Goal: Task Accomplishment & Management: Use online tool/utility

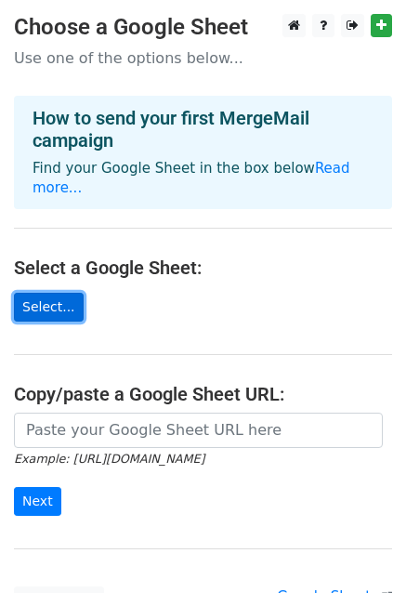
click at [37, 293] on link "Select..." at bounding box center [49, 307] width 70 height 29
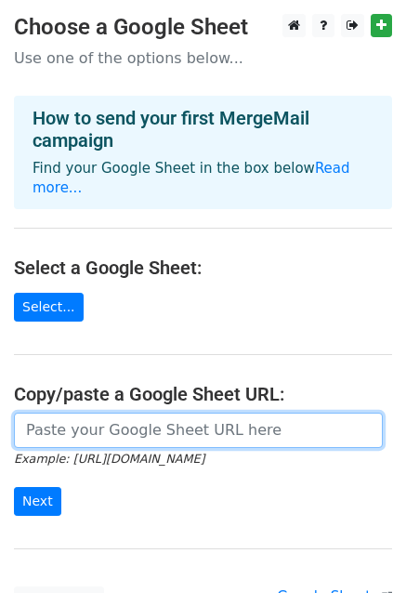
click at [43, 415] on input "url" at bounding box center [198, 430] width 369 height 35
paste input "https://docs.google.com/spreadsheets/d/1P9Q9HKBiSKy73hr1Nf7EH82jMFCx-aJu/edit?g…"
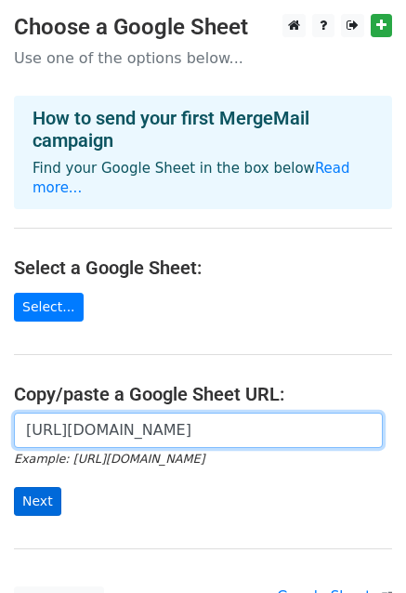
type input "https://docs.google.com/spreadsheets/d/1P9Q9HKBiSKy73hr1Nf7EH82jMFCx-aJu/edit?g…"
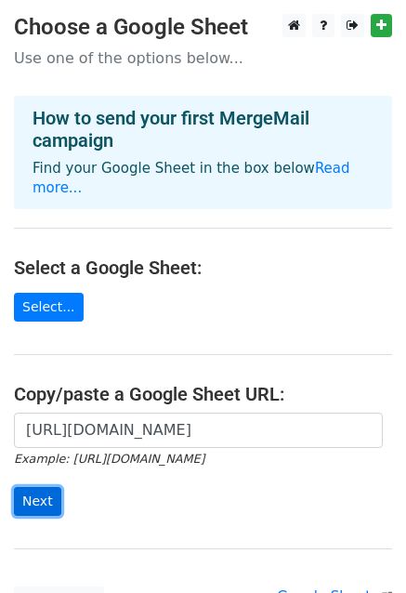
scroll to position [0, 0]
click at [24, 487] on input "Next" at bounding box center [37, 501] width 47 height 29
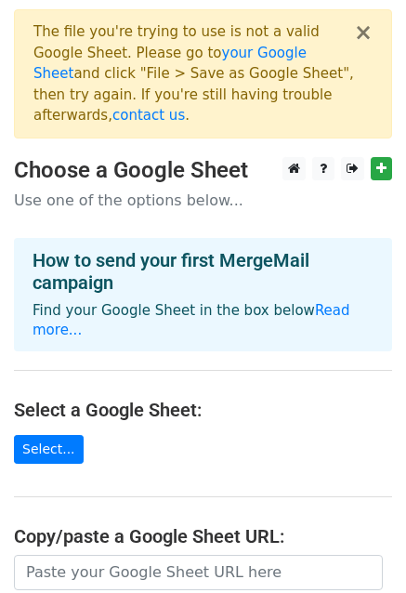
click at [156, 412] on main "× The file you're trying to use is not a valid Google Sheet. Please go to your …" at bounding box center [203, 383] width 406 height 749
click at [363, 28] on button "×" at bounding box center [363, 32] width 19 height 22
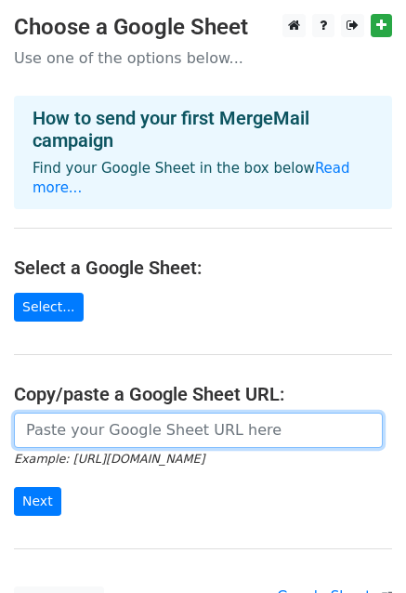
click at [125, 416] on input "url" at bounding box center [198, 430] width 369 height 35
paste input "[URL][DOMAIN_NAME]"
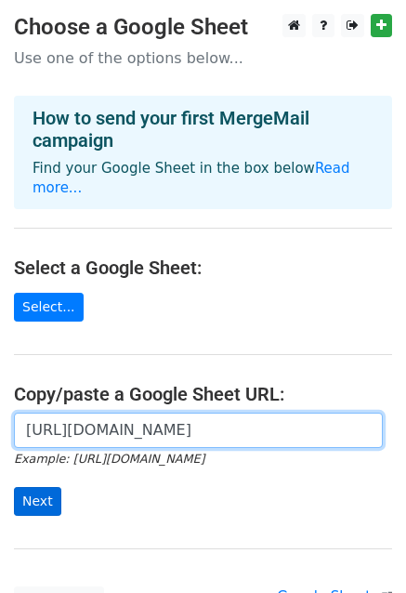
type input "[URL][DOMAIN_NAME]"
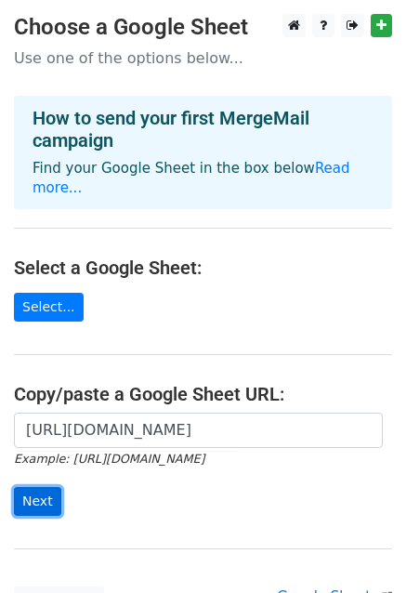
scroll to position [0, 0]
click at [30, 487] on input "Next" at bounding box center [37, 501] width 47 height 29
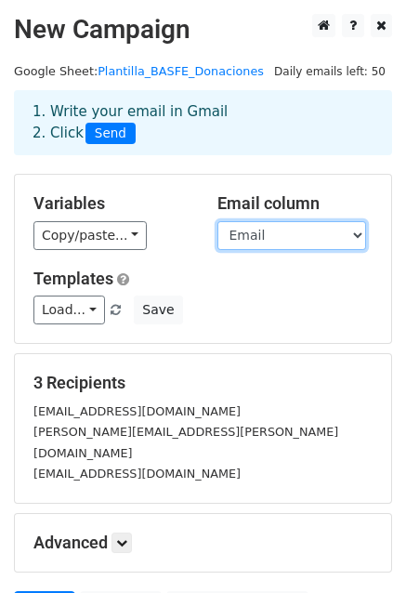
click at [341, 229] on select "Email Empresa Producto_Donado Cantidad Fecha_Donación Destino Impacto Mensaje_P…" at bounding box center [291, 235] width 149 height 29
click at [217, 221] on select "Email Empresa Producto_Donado Cantidad Fecha_Donación Destino Impacto Mensaje_P…" at bounding box center [291, 235] width 149 height 29
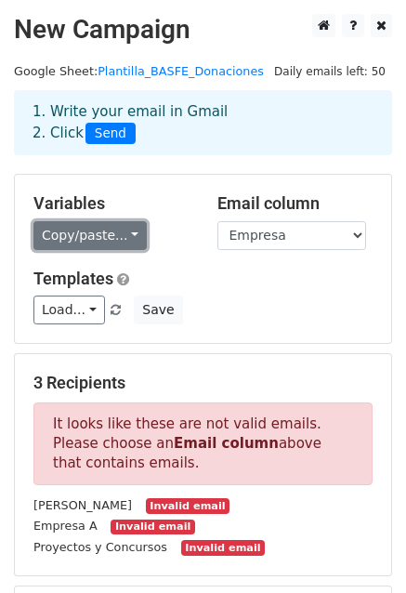
click at [68, 241] on link "Copy/paste..." at bounding box center [89, 235] width 113 height 29
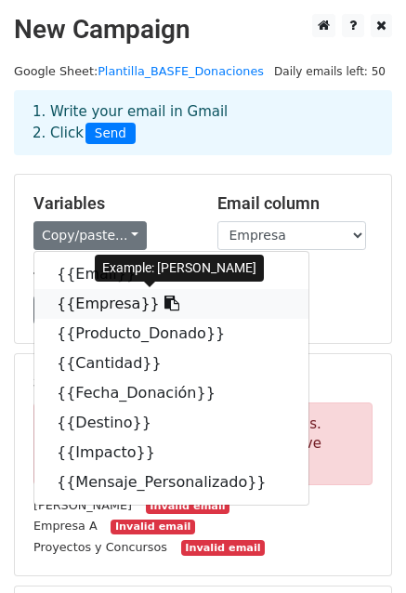
click at [103, 300] on link "{{Empresa}}" at bounding box center [171, 304] width 274 height 30
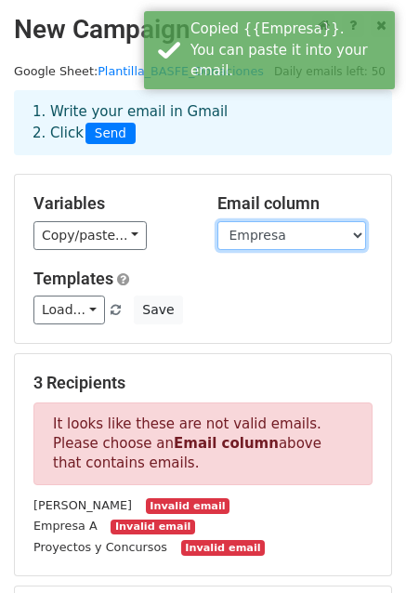
click at [241, 242] on select "Email Empresa Producto_Donado Cantidad Fecha_Donación Destino Impacto Mensaje_P…" at bounding box center [291, 235] width 149 height 29
select select "Email"
click at [217, 221] on select "Email Empresa Producto_Donado Cantidad Fecha_Donación Destino Impacto Mensaje_P…" at bounding box center [291, 235] width 149 height 29
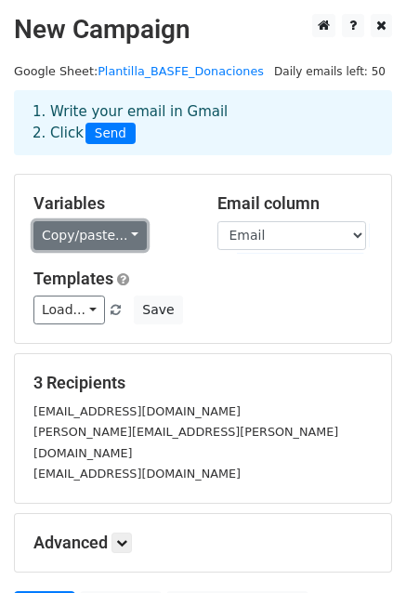
click at [61, 243] on link "Copy/paste..." at bounding box center [89, 235] width 113 height 29
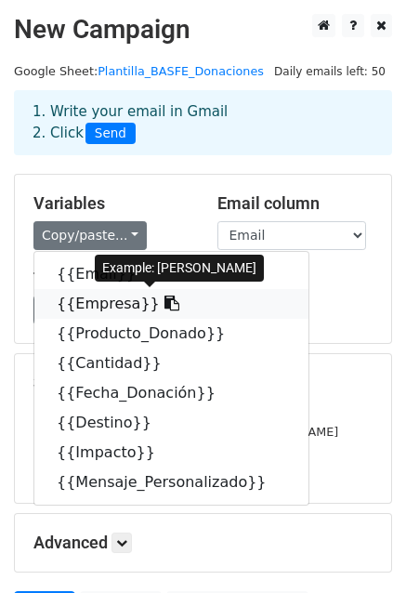
click at [164, 303] on icon at bounding box center [171, 302] width 15 height 15
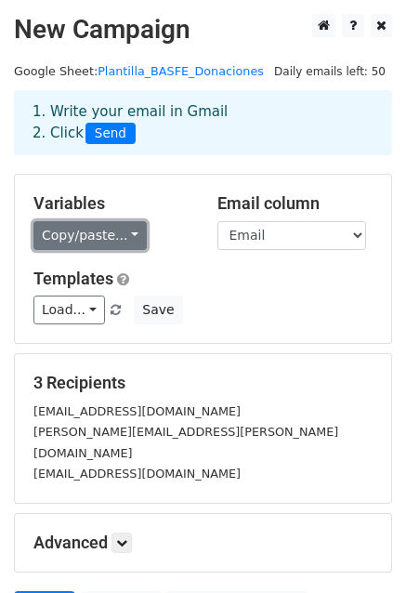
click at [123, 241] on link "Copy/paste..." at bounding box center [89, 235] width 113 height 29
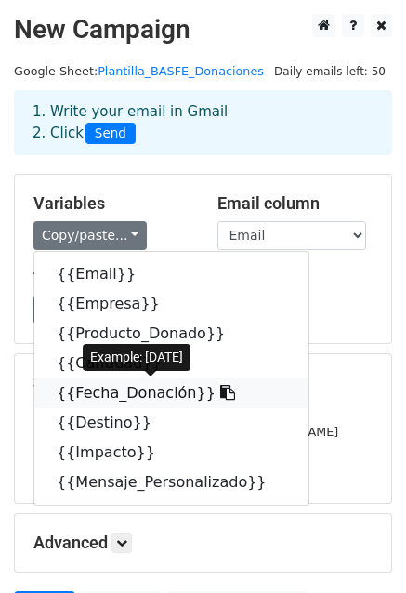
click at [220, 400] on icon at bounding box center [227, 392] width 15 height 15
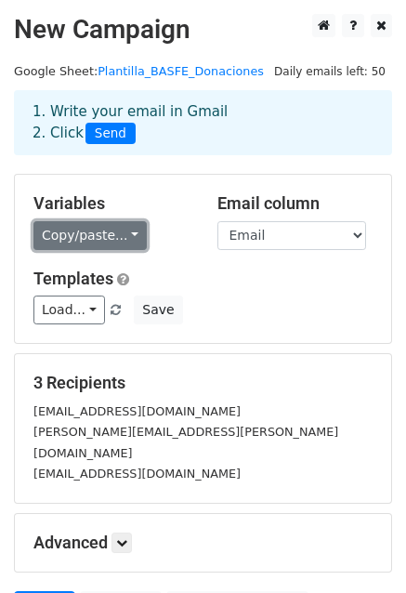
click at [48, 226] on link "Copy/paste..." at bounding box center [89, 235] width 113 height 29
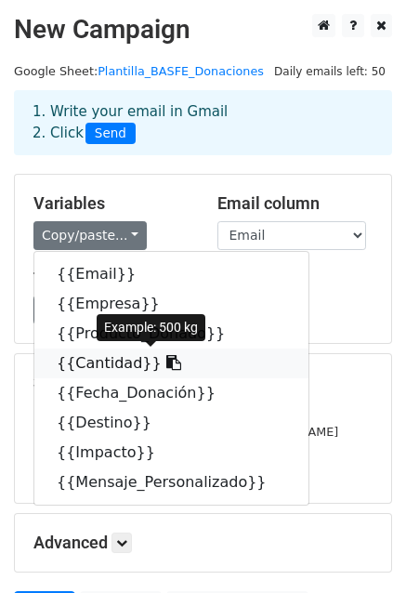
click at [166, 367] on icon at bounding box center [173, 362] width 15 height 15
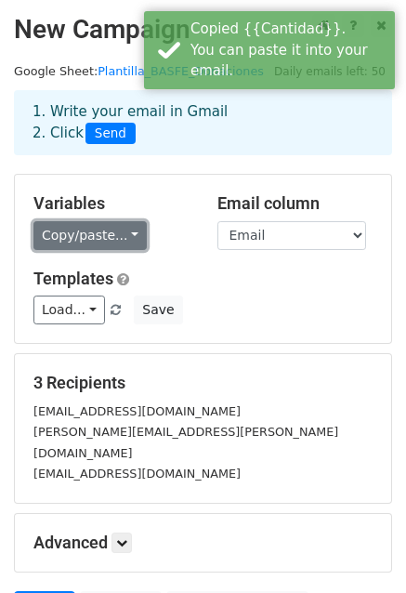
click at [52, 238] on link "Copy/paste..." at bounding box center [89, 235] width 113 height 29
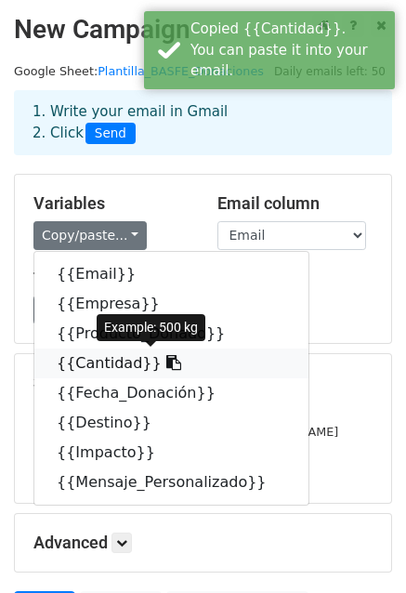
click at [105, 362] on link "{{Cantidad}}" at bounding box center [171, 363] width 274 height 30
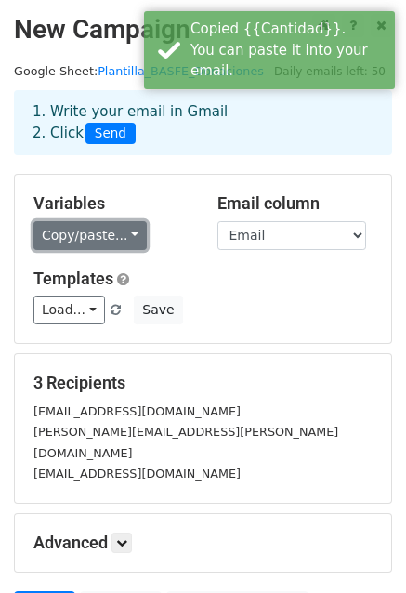
click at [61, 243] on link "Copy/paste..." at bounding box center [89, 235] width 113 height 29
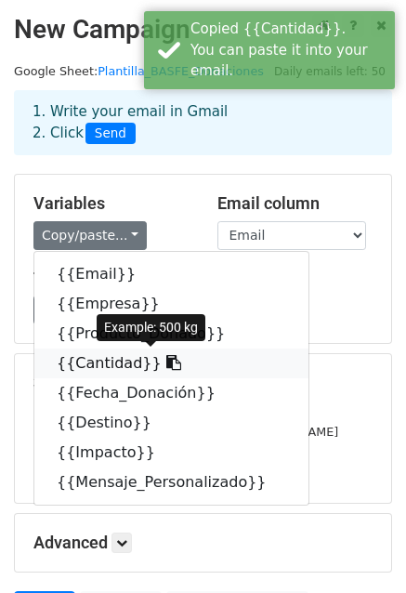
click at [152, 368] on link "{{Cantidad}}" at bounding box center [171, 363] width 274 height 30
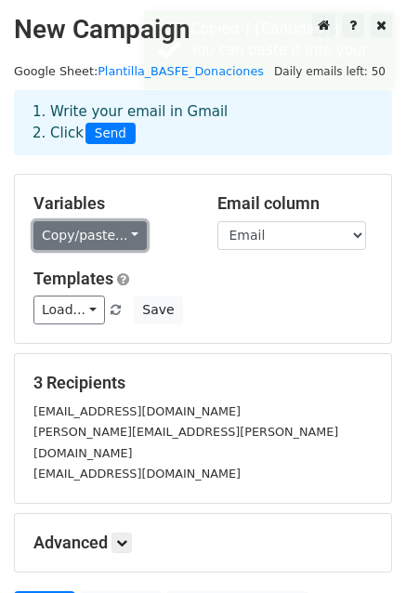
click at [42, 246] on link "Copy/paste..." at bounding box center [89, 235] width 113 height 29
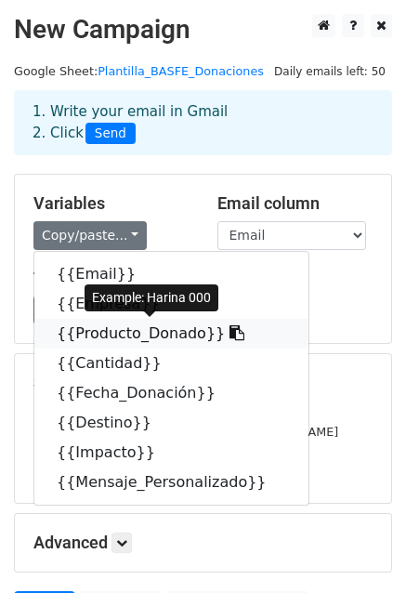
click at [229, 328] on icon at bounding box center [236, 332] width 15 height 15
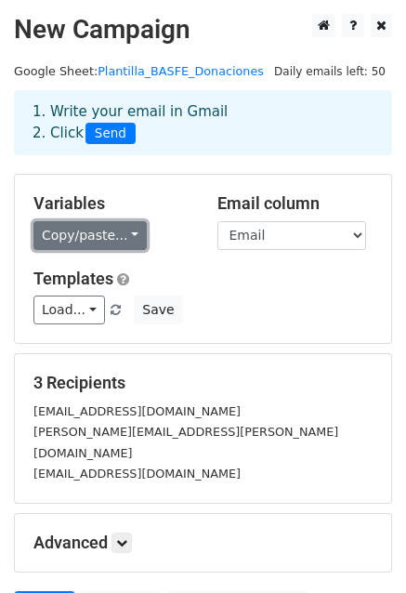
click at [95, 241] on link "Copy/paste..." at bounding box center [89, 235] width 113 height 29
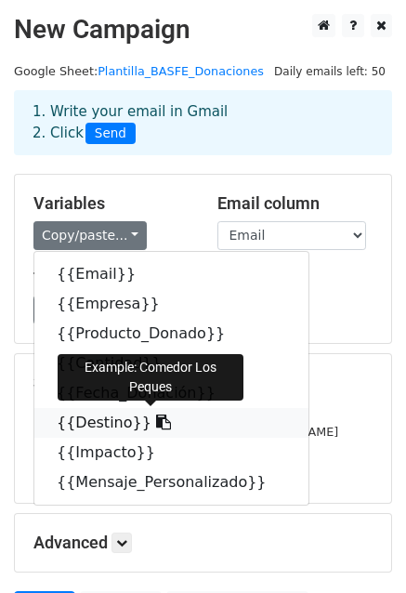
click at [156, 420] on icon at bounding box center [163, 421] width 15 height 15
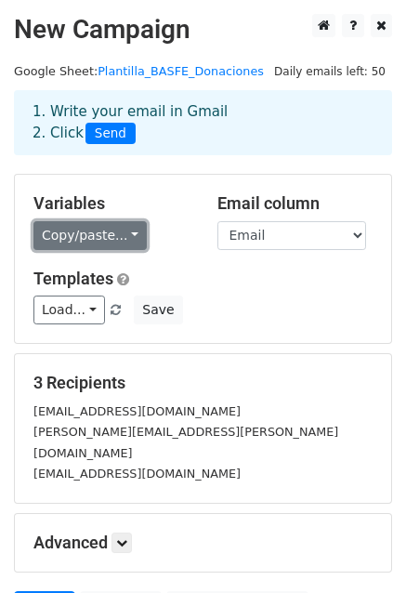
click at [95, 231] on link "Copy/paste..." at bounding box center [89, 235] width 113 height 29
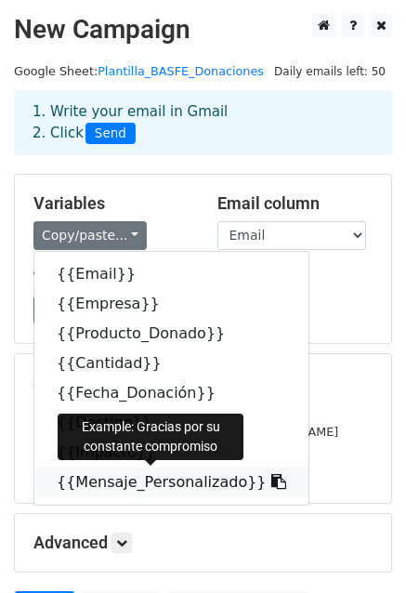
click at [173, 482] on link "{{Mensaje_Personalizado}}" at bounding box center [171, 482] width 274 height 30
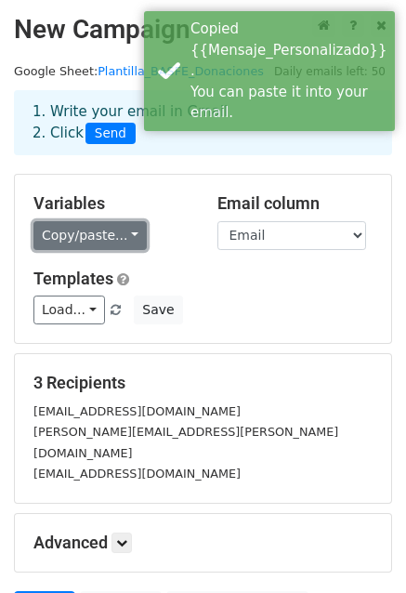
click at [109, 240] on link "Copy/paste..." at bounding box center [89, 235] width 113 height 29
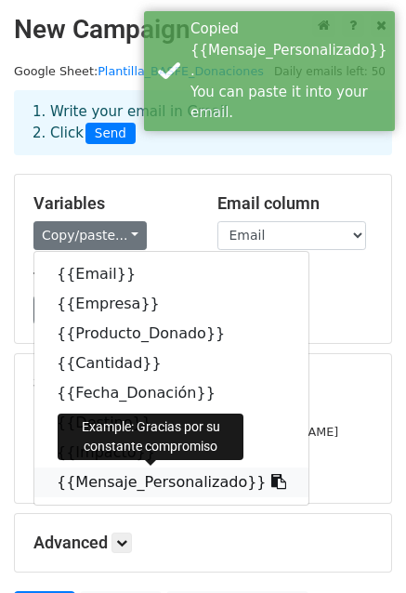
click at [271, 481] on icon at bounding box center [278, 481] width 15 height 15
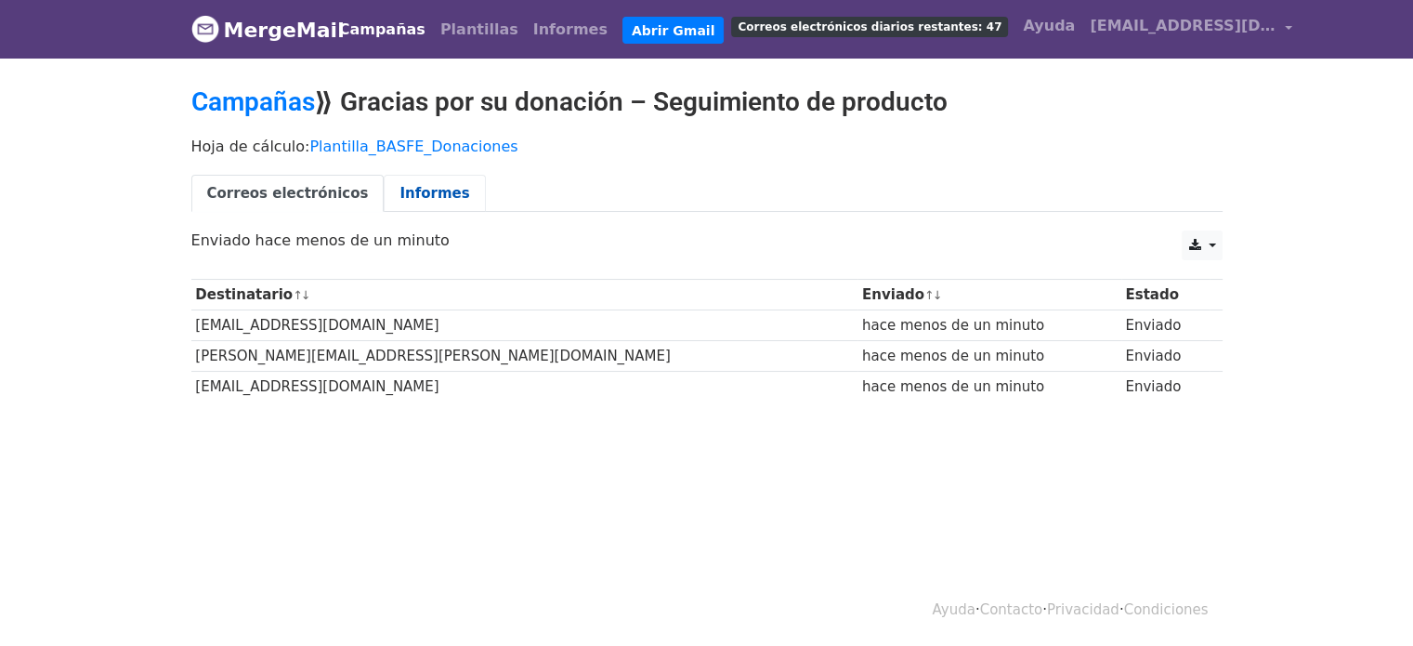
click at [400, 189] on font "Informes" at bounding box center [435, 193] width 70 height 17
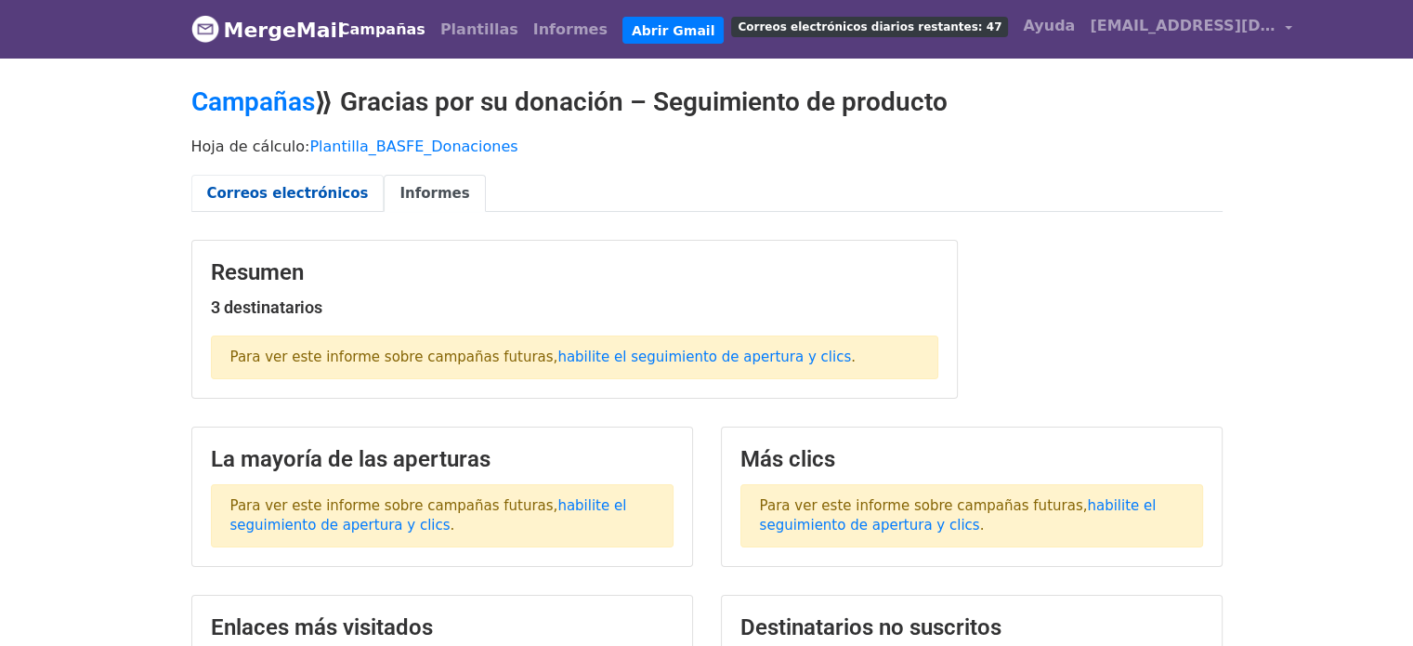
click at [325, 204] on link "Correos electrónicos" at bounding box center [287, 194] width 193 height 38
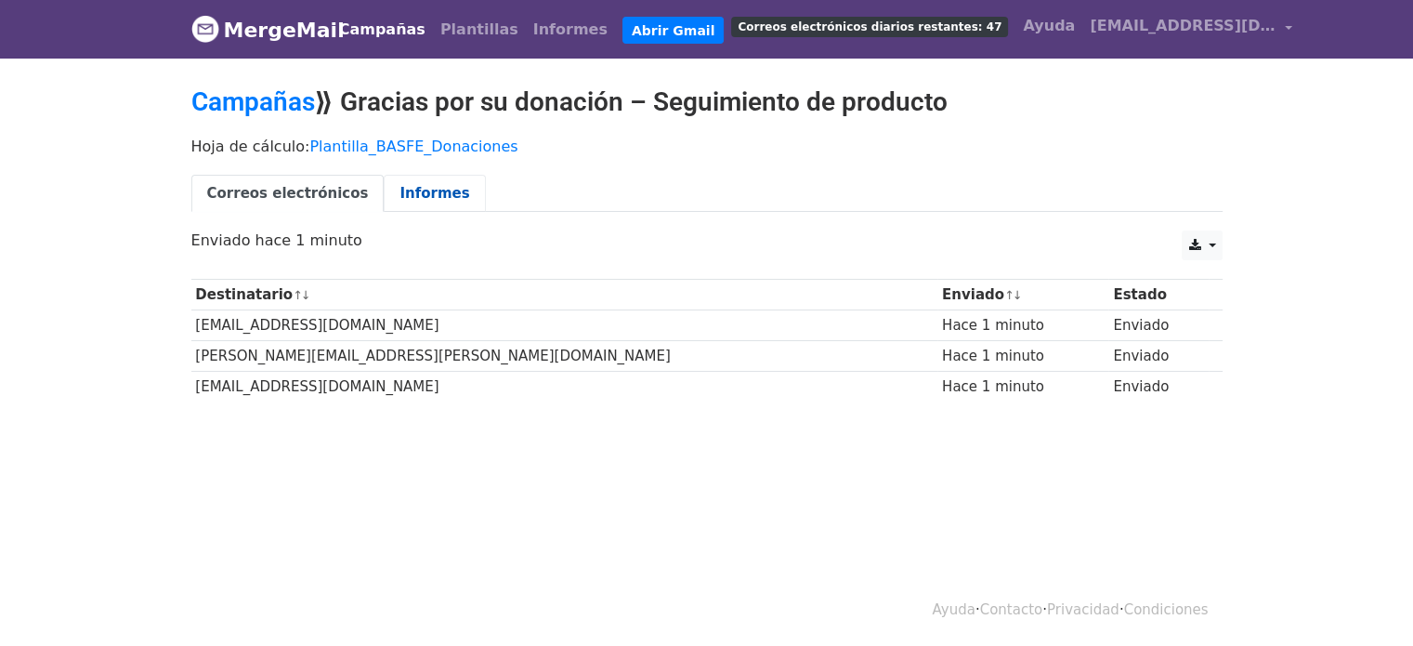
click at [393, 175] on link "Informes" at bounding box center [434, 194] width 101 height 38
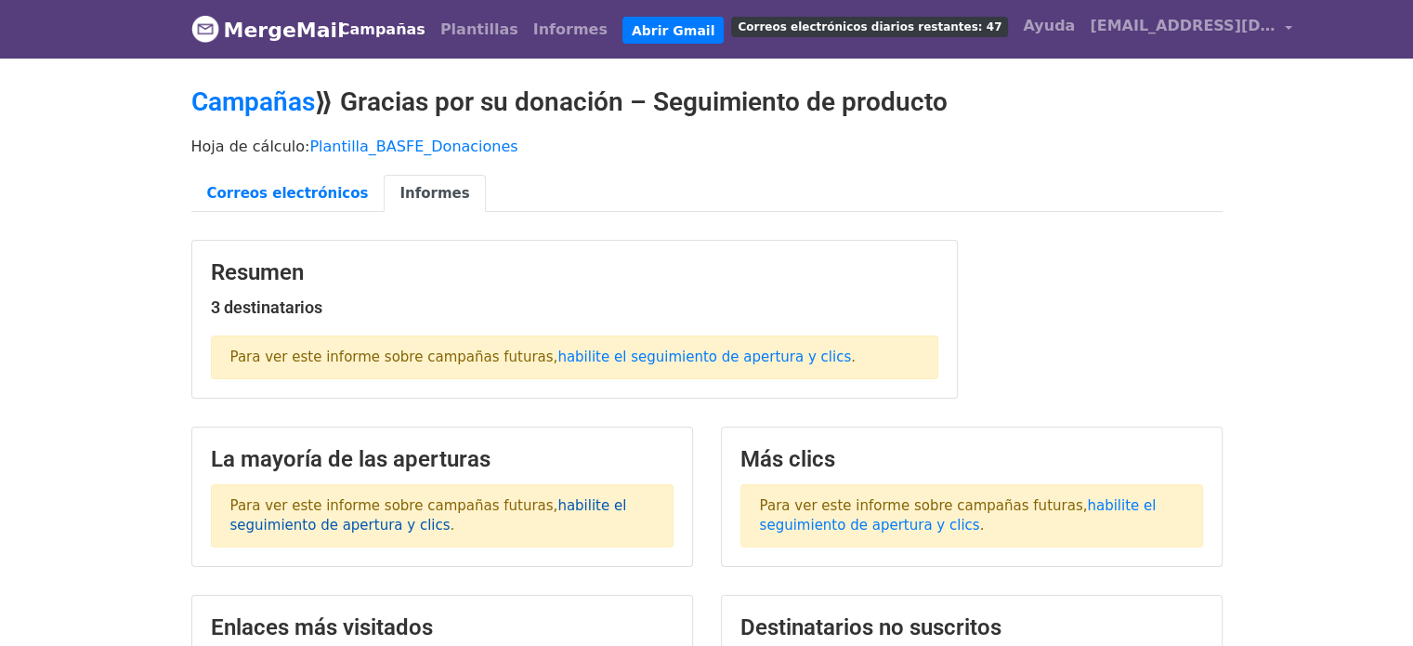
click at [528, 510] on font "habilite el seguimiento de apertura y clics" at bounding box center [428, 515] width 397 height 36
click at [1056, 327] on div "Resumen 3 destinatarios Para ver este informe sobre campañas futuras, habilite …" at bounding box center [706, 328] width 1059 height 177
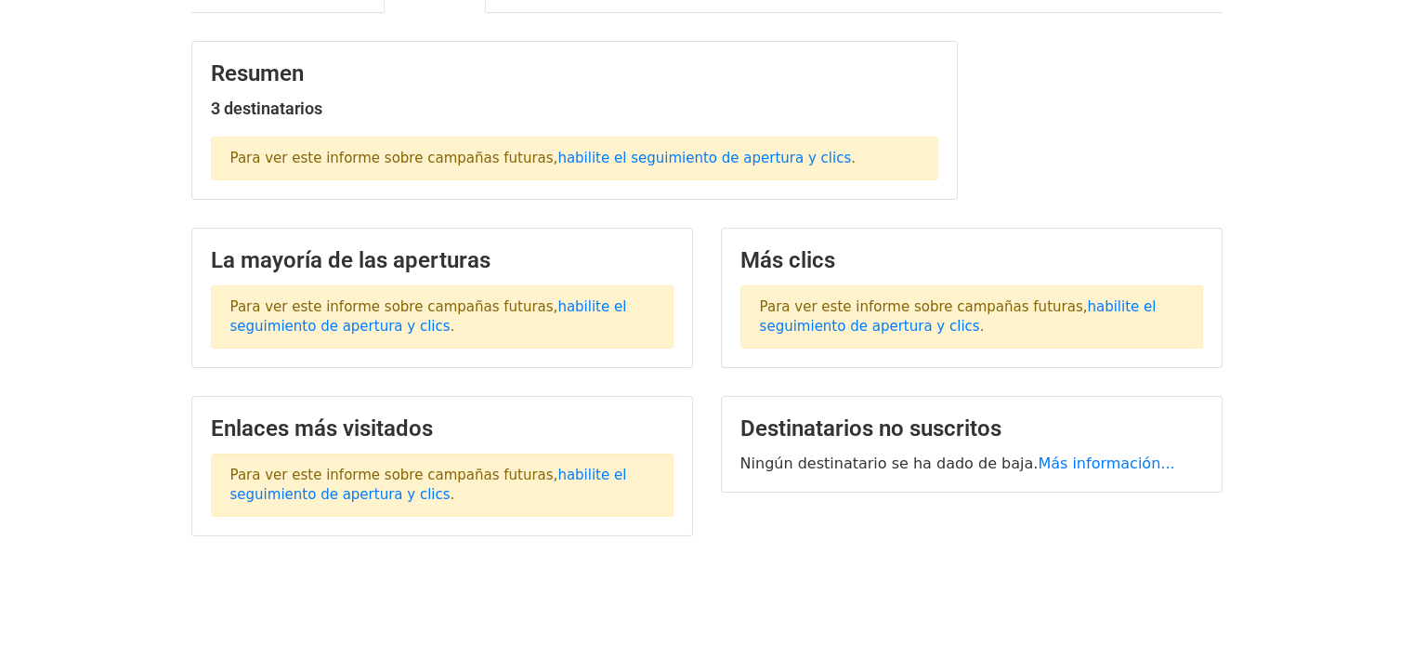
scroll to position [255, 0]
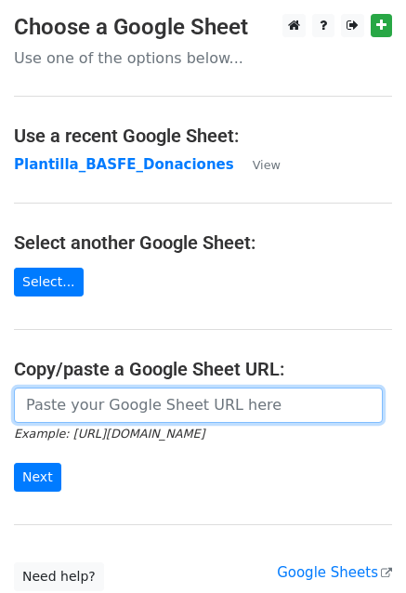
click at [201, 401] on input "url" at bounding box center [198, 404] width 369 height 35
paste input "https://docs.google.com/spreadsheets/d/179KT8szrgXhECJkYnqjuTV-AQrjKIb0Pzj-aVPG…"
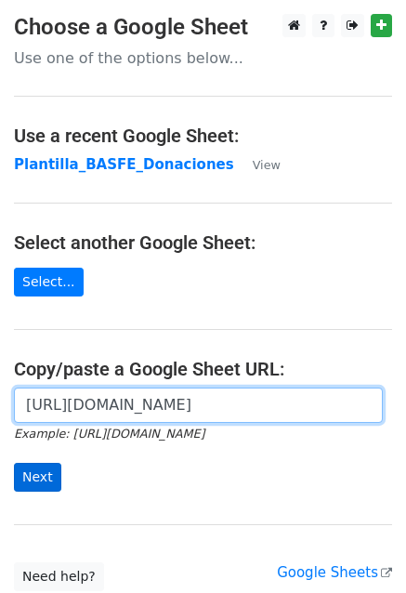
type input "https://docs.google.com/spreadsheets/d/179KT8szrgXhECJkYnqjuTV-AQrjKIb0Pzj-aVPG…"
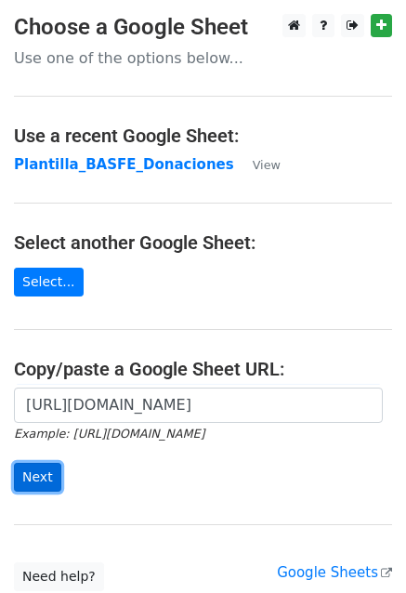
scroll to position [0, 0]
click at [47, 465] on input "Next" at bounding box center [37, 477] width 47 height 29
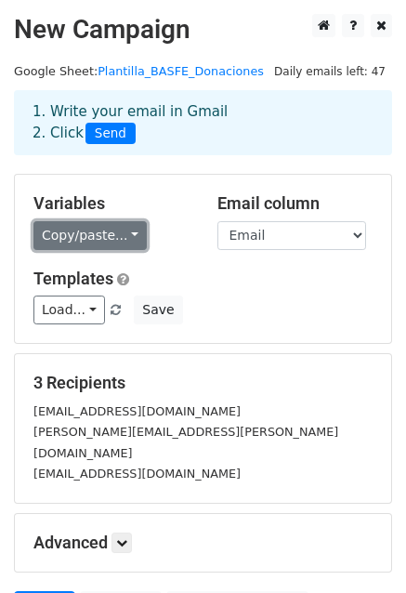
click at [104, 238] on link "Copy/paste..." at bounding box center [89, 235] width 113 height 29
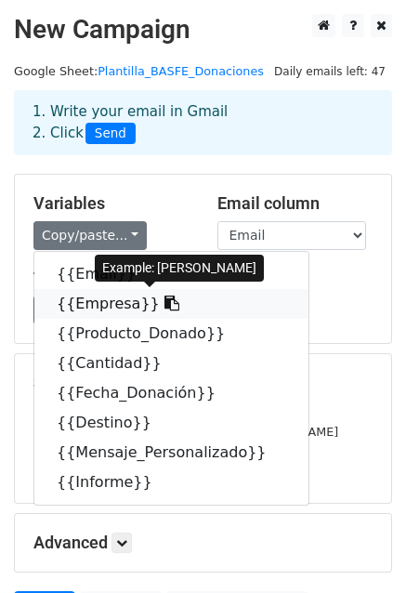
click at [164, 302] on icon at bounding box center [171, 302] width 15 height 15
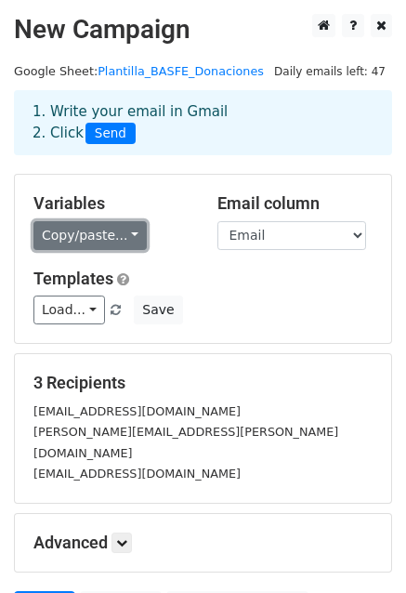
click at [109, 241] on link "Copy/paste..." at bounding box center [89, 235] width 113 height 29
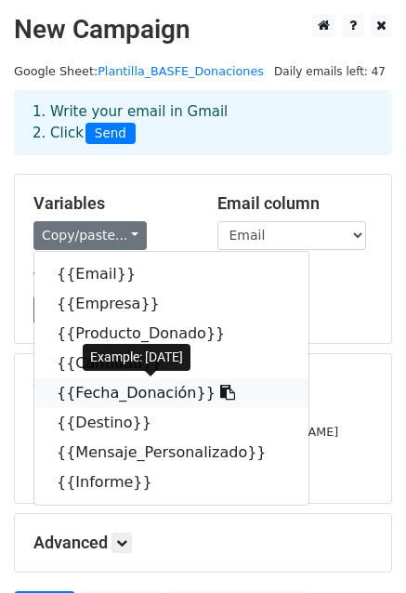
click at [119, 382] on link "{{Fecha_Donación}}" at bounding box center [171, 393] width 274 height 30
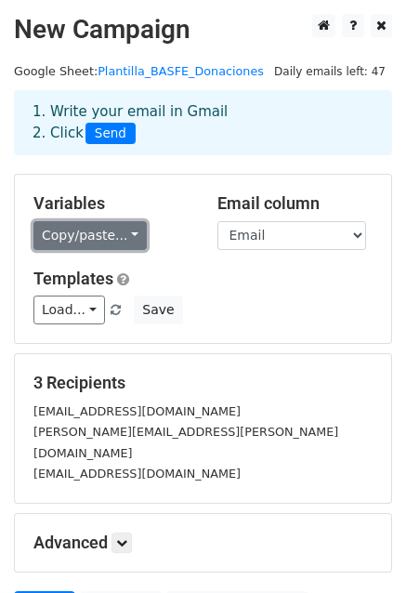
click at [80, 241] on link "Copy/paste..." at bounding box center [89, 235] width 113 height 29
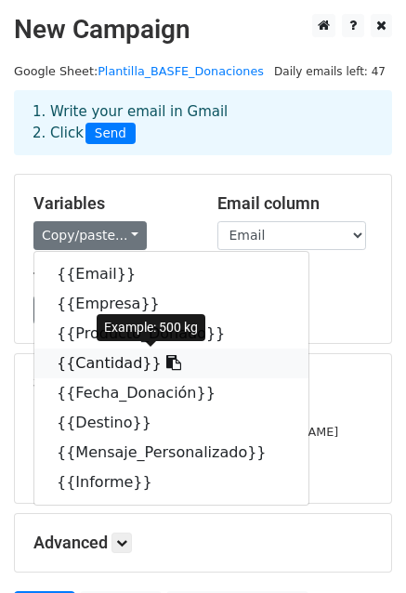
click at [166, 363] on icon at bounding box center [173, 362] width 15 height 15
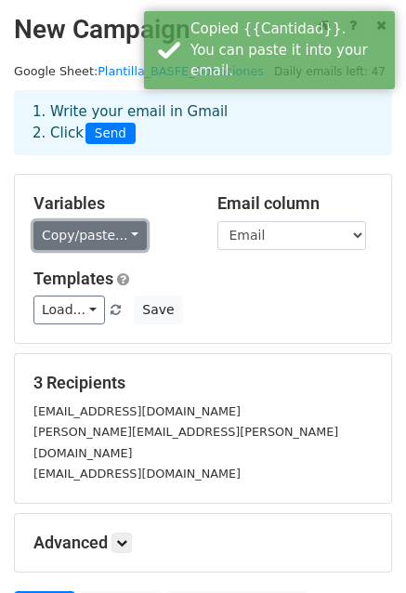
click at [59, 241] on link "Copy/paste..." at bounding box center [89, 235] width 113 height 29
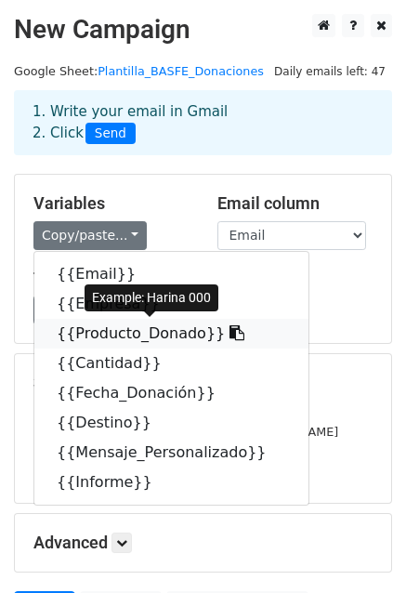
click at [229, 333] on icon at bounding box center [236, 332] width 15 height 15
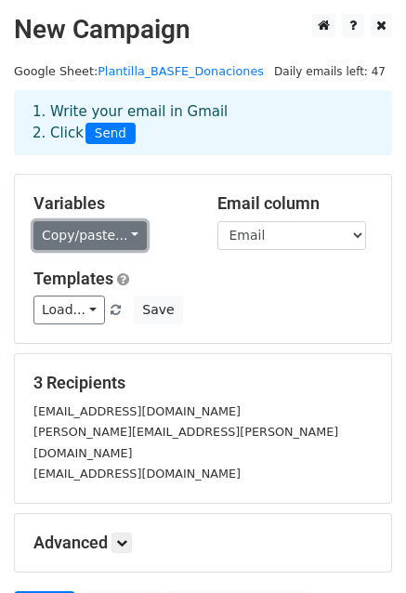
click at [80, 241] on link "Copy/paste..." at bounding box center [89, 235] width 113 height 29
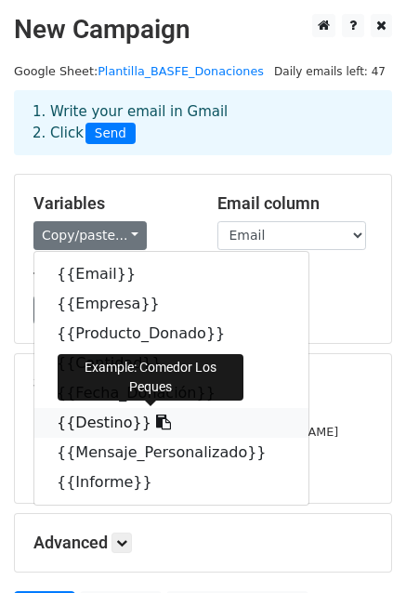
click at [156, 419] on icon at bounding box center [163, 421] width 15 height 15
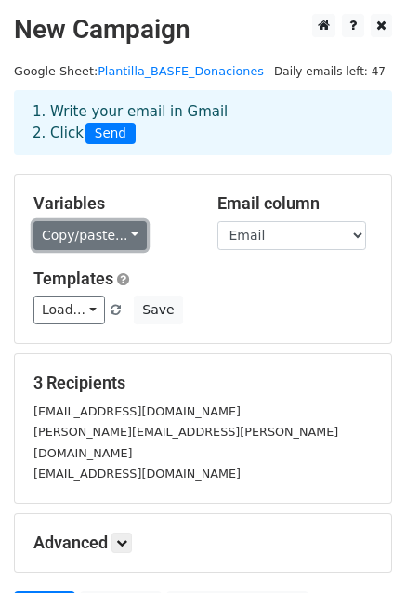
click at [84, 227] on link "Copy/paste..." at bounding box center [89, 235] width 113 height 29
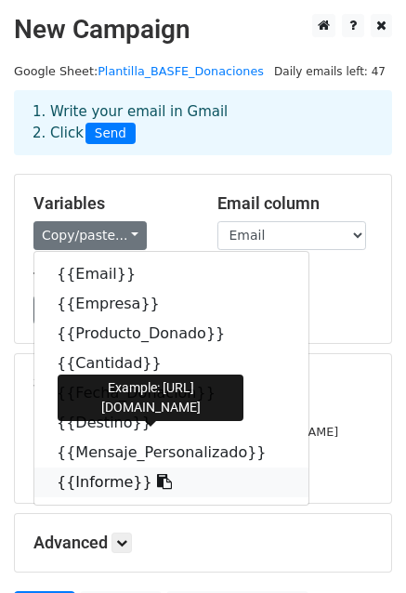
click at [98, 483] on link "{{Informe}}" at bounding box center [171, 482] width 274 height 30
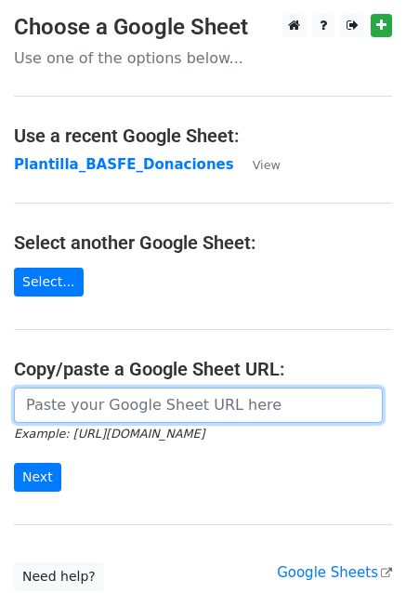
click at [87, 402] on input "url" at bounding box center [198, 404] width 369 height 35
paste input "https://docs.google.com/spreadsheets/d/179KT8szrgXhECJkYnqjuTV-AQrjKIb0Pzj-aVPG…"
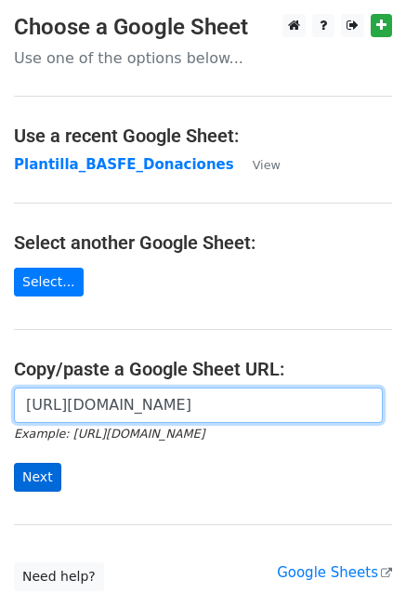
type input "https://docs.google.com/spreadsheets/d/179KT8szrgXhECJkYnqjuTV-AQrjKIb0Pzj-aVPG…"
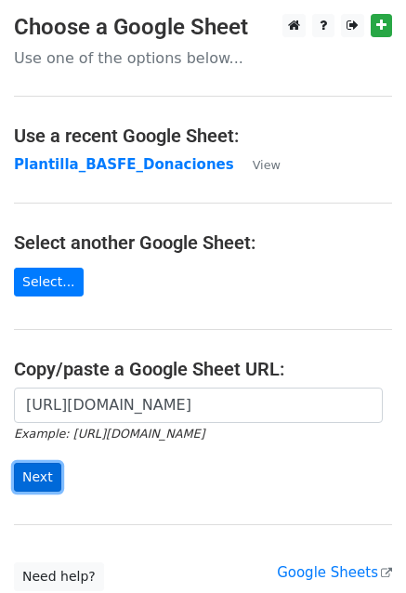
scroll to position [0, 0]
click at [22, 486] on input "Next" at bounding box center [37, 477] width 47 height 29
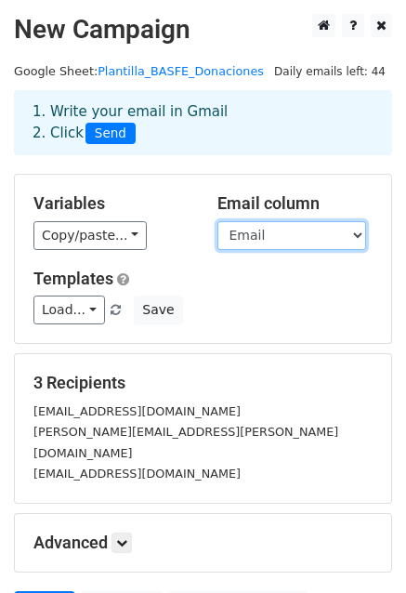
click at [278, 242] on select "Email Empresa Producto_Donado Cantidad Fecha_Donación Destino Mensaje_Personali…" at bounding box center [291, 235] width 149 height 29
click at [217, 221] on select "Email Empresa Producto_Donado Cantidad Fecha_Donación Destino Mensaje_Personali…" at bounding box center [291, 235] width 149 height 29
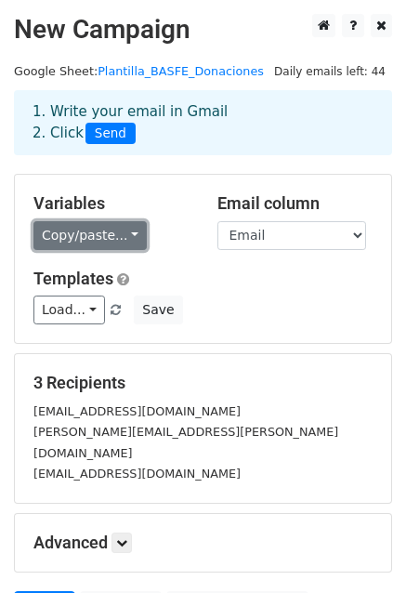
click at [78, 242] on link "Copy/paste..." at bounding box center [89, 235] width 113 height 29
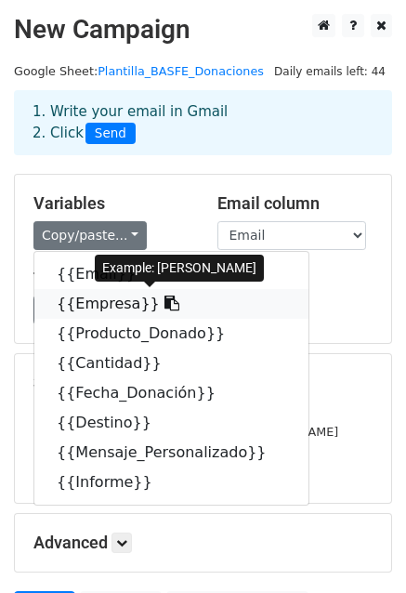
click at [164, 308] on icon at bounding box center [171, 302] width 15 height 15
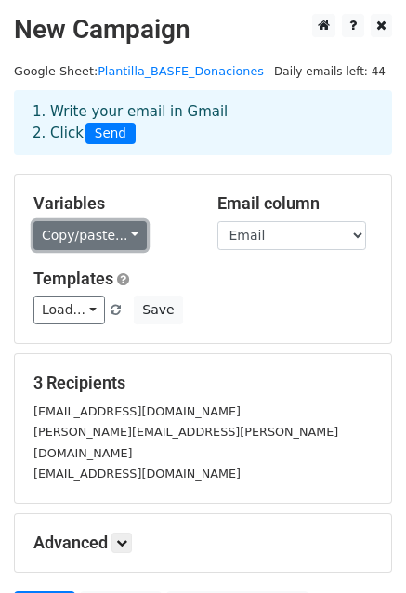
click at [106, 237] on link "Copy/paste..." at bounding box center [89, 235] width 113 height 29
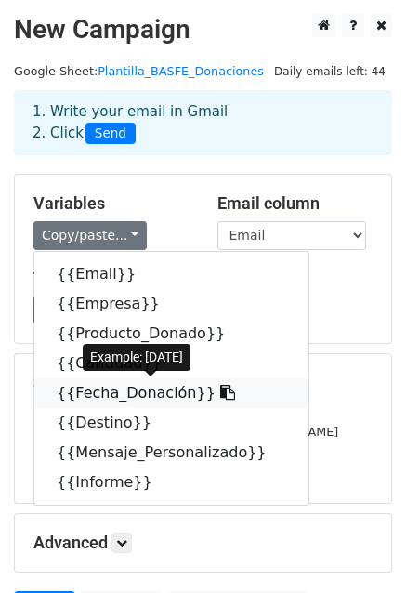
click at [220, 391] on icon at bounding box center [227, 392] width 15 height 15
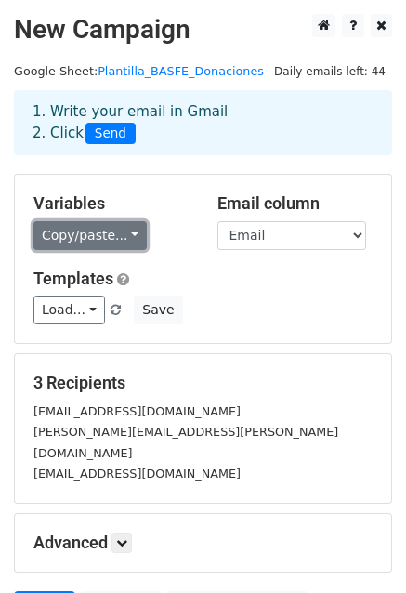
click at [78, 241] on link "Copy/paste..." at bounding box center [89, 235] width 113 height 29
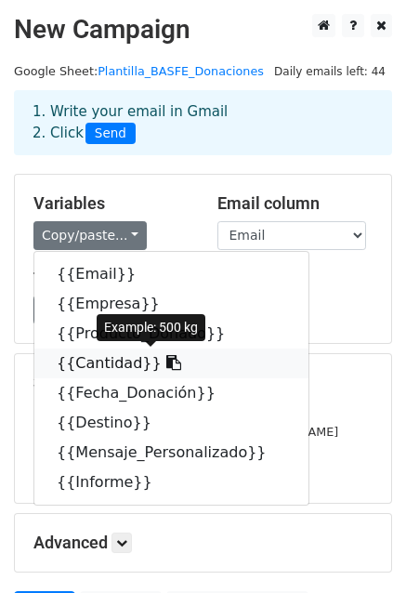
click at [166, 360] on icon at bounding box center [173, 362] width 15 height 15
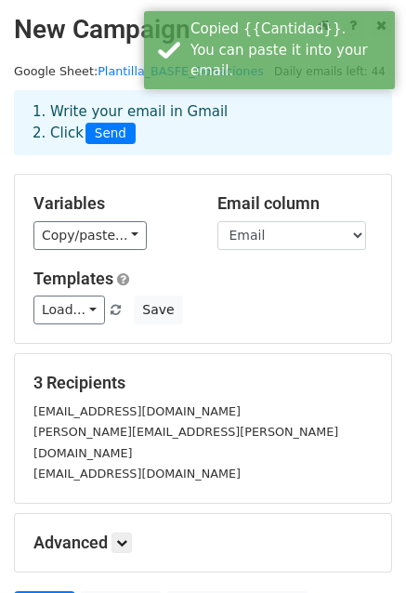
click at [31, 231] on div "Variables Copy/paste... {{Email}} {{Empresa}} {{Producto_Donado}} {{Cantidad}} …" at bounding box center [112, 221] width 184 height 57
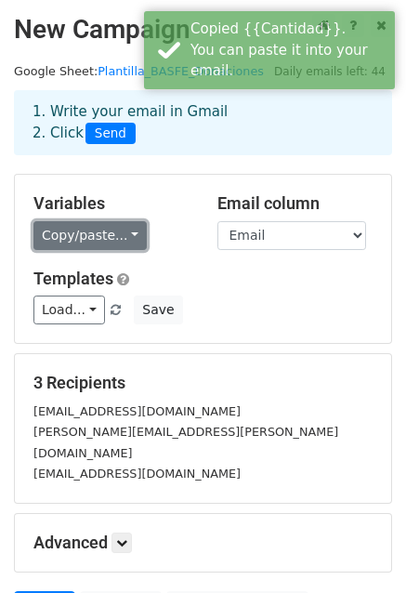
click at [63, 238] on link "Copy/paste..." at bounding box center [89, 235] width 113 height 29
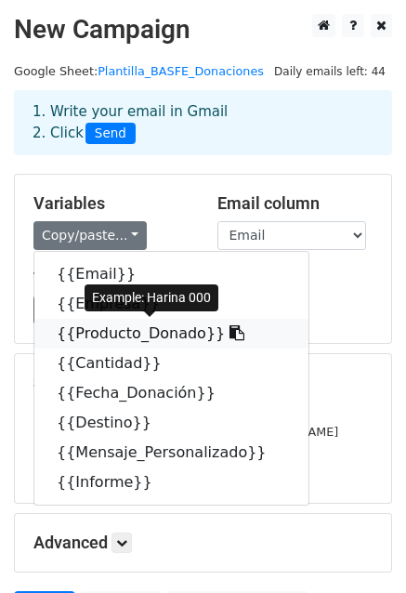
click at [229, 336] on icon at bounding box center [236, 332] width 15 height 15
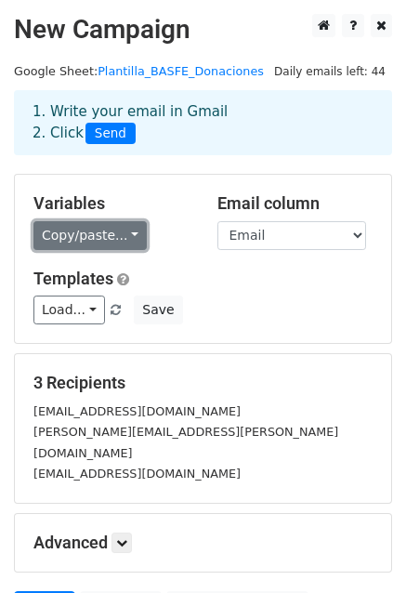
click at [106, 248] on link "Copy/paste..." at bounding box center [89, 235] width 113 height 29
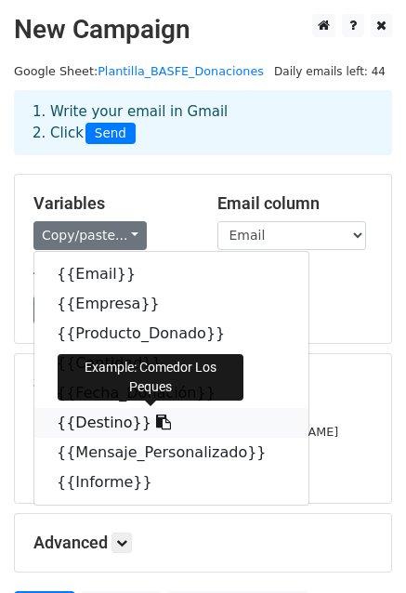
click at [156, 428] on icon at bounding box center [163, 421] width 15 height 15
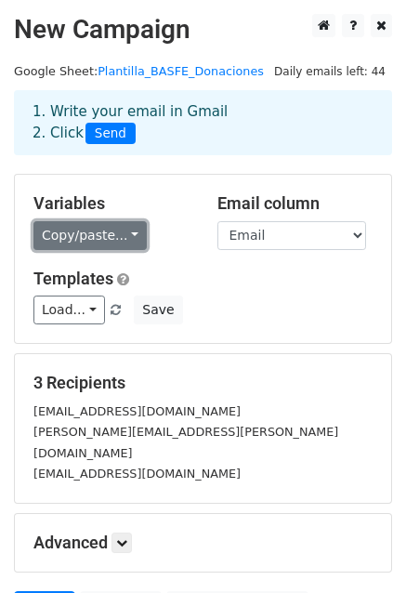
click at [129, 248] on link "Copy/paste..." at bounding box center [89, 235] width 113 height 29
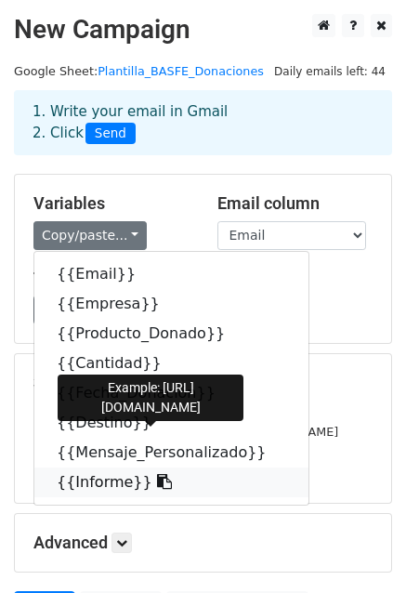
click at [157, 478] on icon at bounding box center [164, 481] width 15 height 15
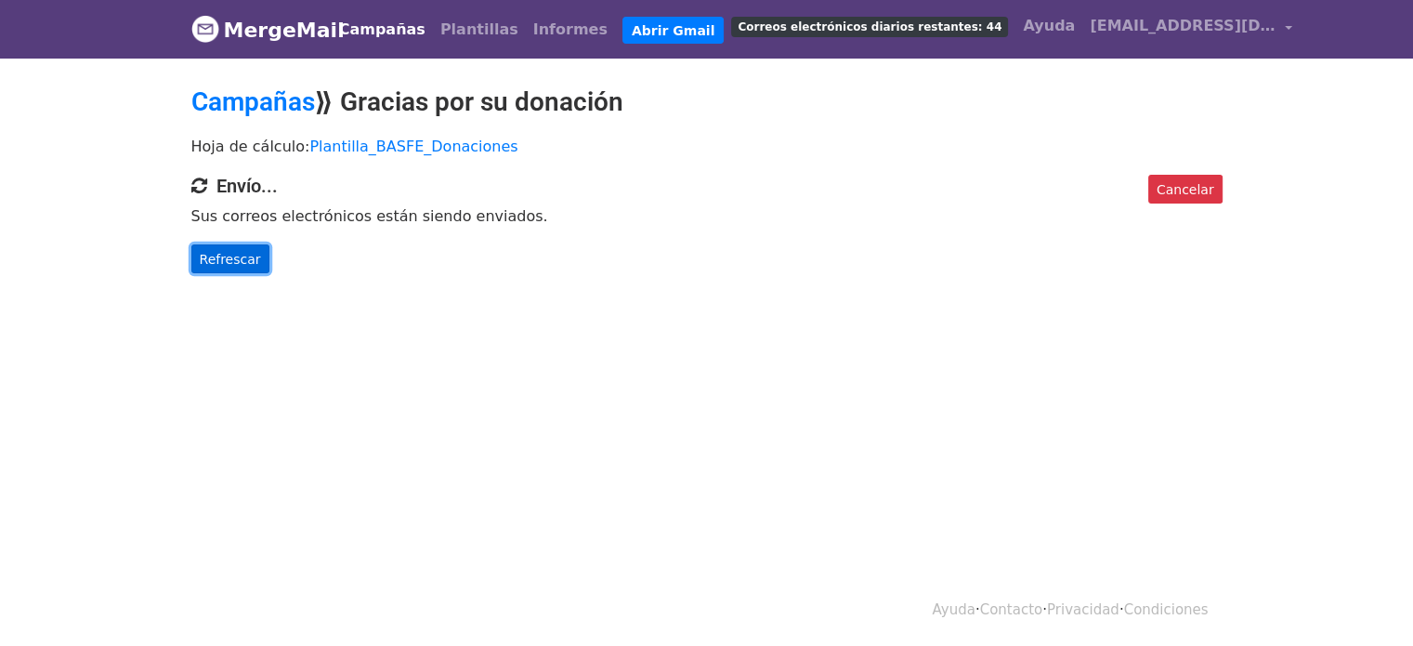
click at [229, 269] on link "Refrescar" at bounding box center [230, 259] width 78 height 30
